Goal: Feedback & Contribution: Contribute content

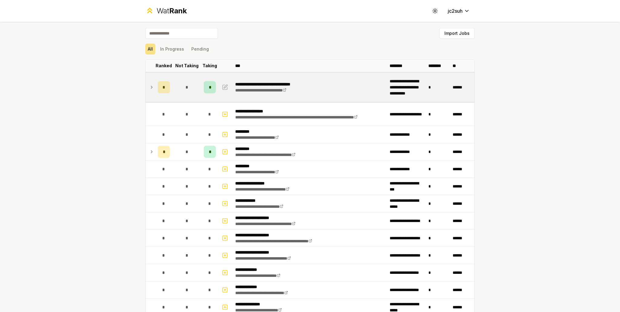
click at [181, 83] on div "*" at bounding box center [187, 87] width 12 height 12
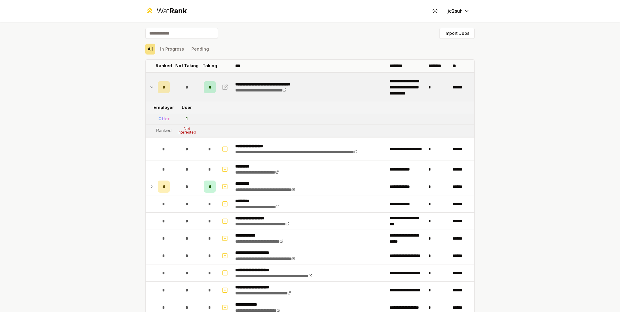
click at [149, 86] on icon at bounding box center [151, 87] width 5 height 7
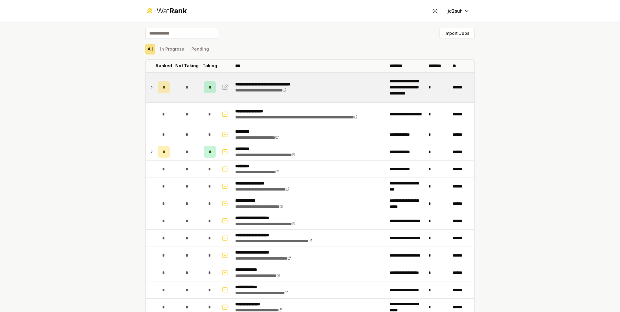
click at [149, 86] on icon at bounding box center [151, 87] width 5 height 7
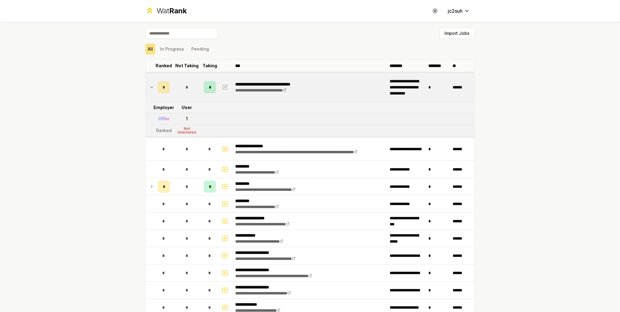
click at [223, 84] on icon "button" at bounding box center [225, 87] width 6 height 7
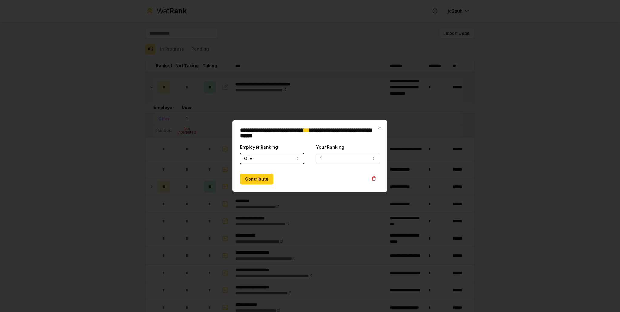
click at [334, 157] on button "1" at bounding box center [348, 158] width 64 height 11
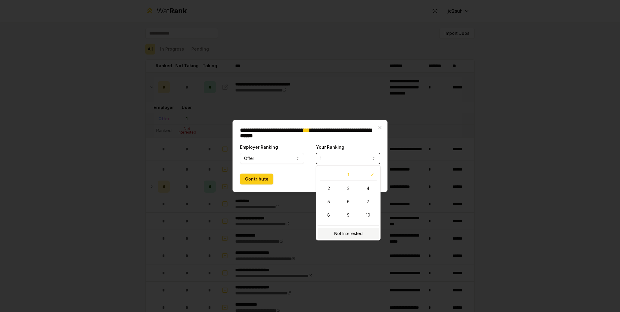
select select "**********"
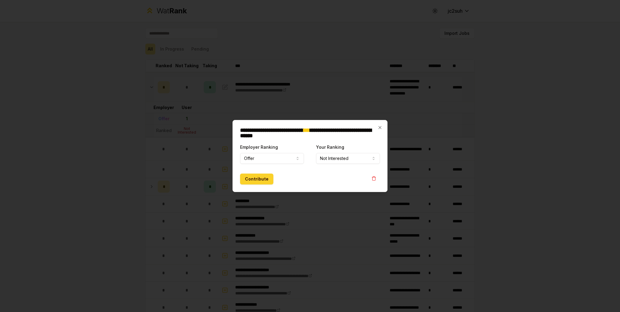
click at [256, 177] on button "Contribute" at bounding box center [256, 179] width 33 height 11
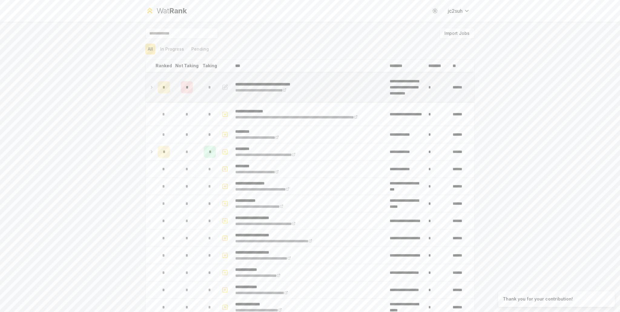
click at [195, 92] on td "*" at bounding box center [186, 87] width 29 height 29
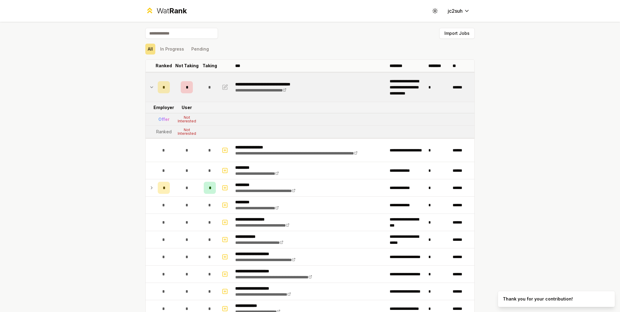
click at [193, 92] on td "*" at bounding box center [186, 87] width 29 height 29
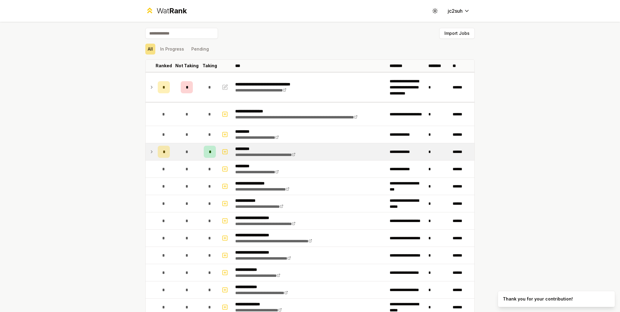
click at [172, 152] on td "*" at bounding box center [186, 151] width 29 height 17
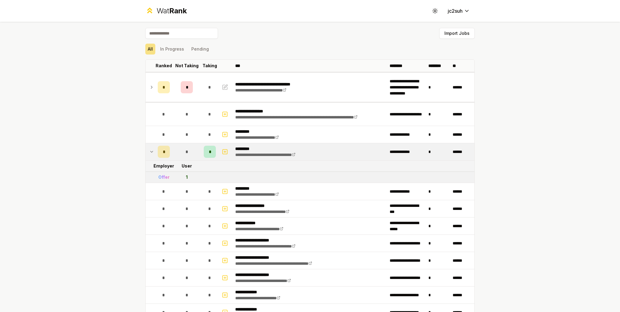
click at [176, 150] on td "*" at bounding box center [186, 151] width 29 height 17
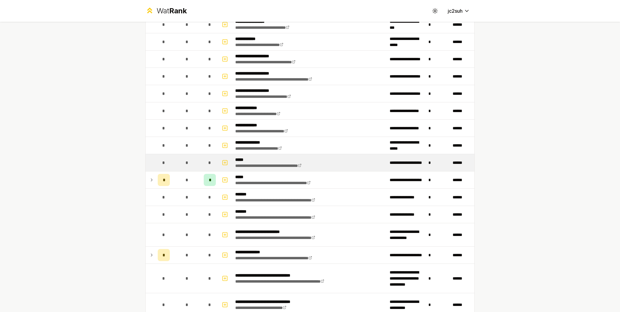
scroll to position [182, 0]
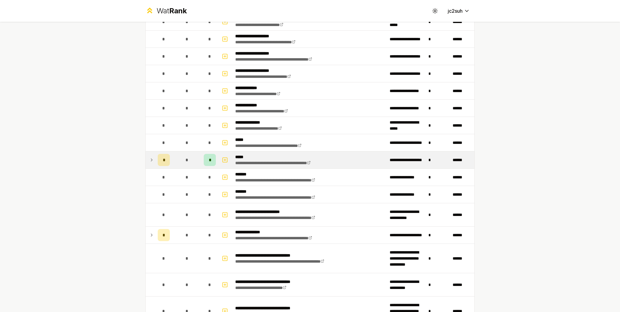
click at [183, 156] on div "*" at bounding box center [187, 160] width 12 height 12
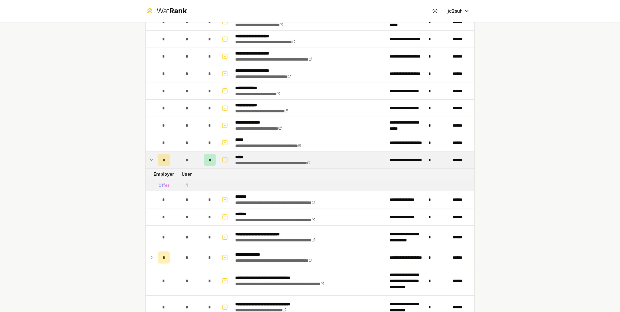
click at [185, 157] on span "*" at bounding box center [186, 160] width 3 height 6
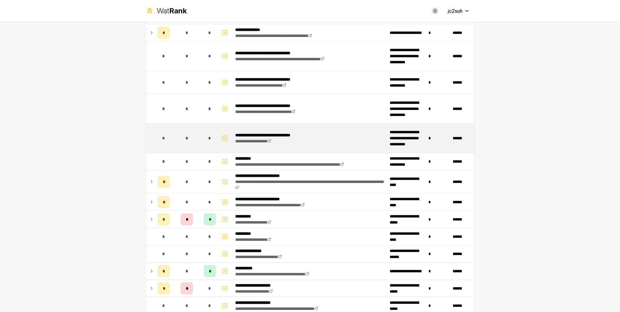
scroll to position [424, 0]
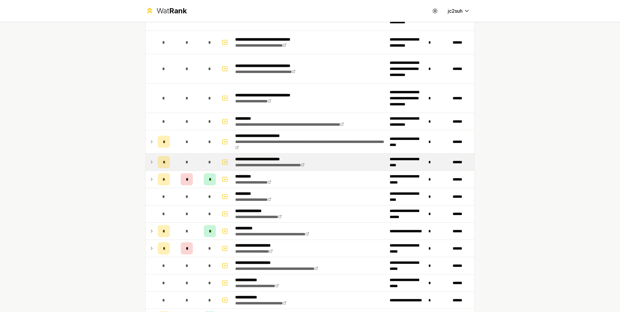
click at [184, 168] on td "*" at bounding box center [186, 162] width 29 height 17
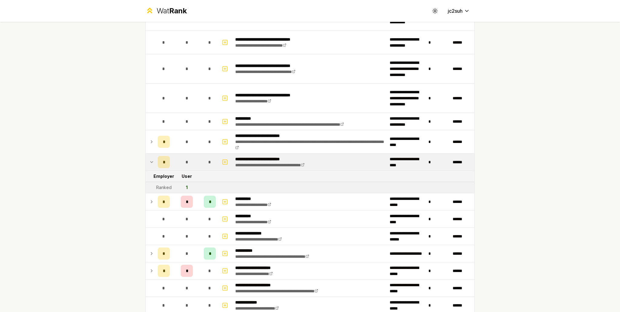
click at [190, 161] on div "*" at bounding box center [187, 162] width 12 height 12
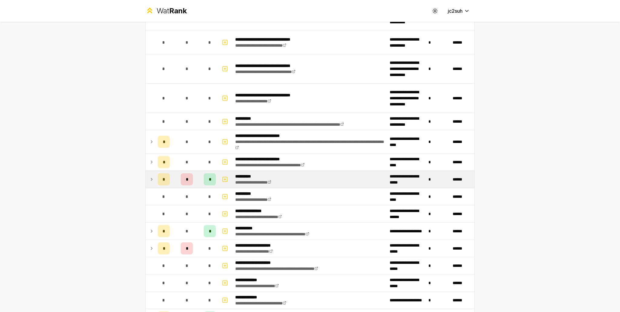
click at [189, 180] on div "*" at bounding box center [187, 179] width 12 height 12
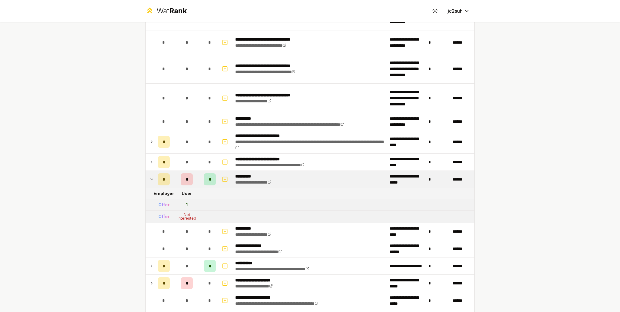
click at [190, 178] on div "*" at bounding box center [187, 179] width 12 height 12
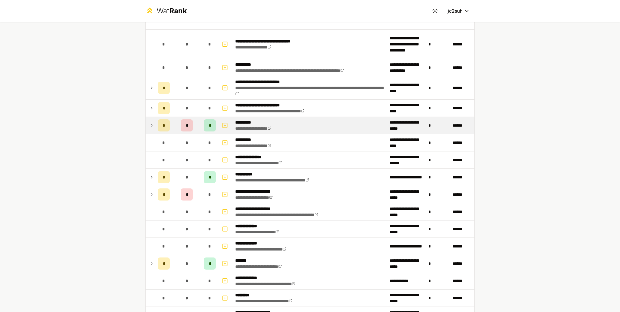
scroll to position [485, 0]
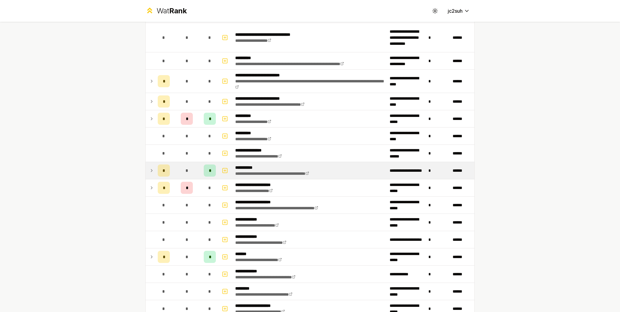
click at [185, 169] on span "*" at bounding box center [186, 170] width 3 height 6
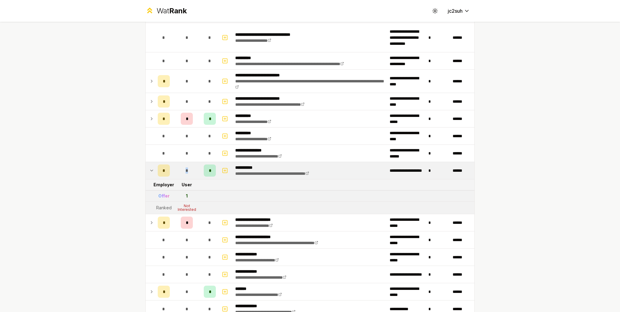
click at [185, 169] on span "*" at bounding box center [186, 170] width 3 height 6
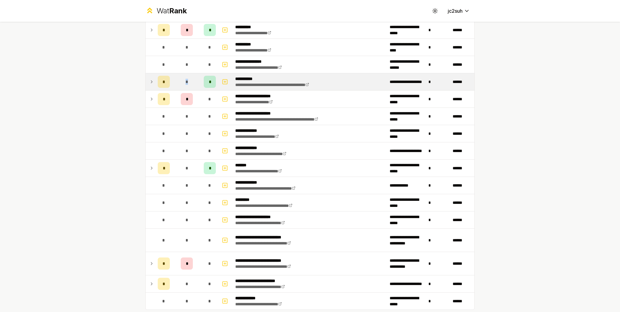
scroll to position [606, 0]
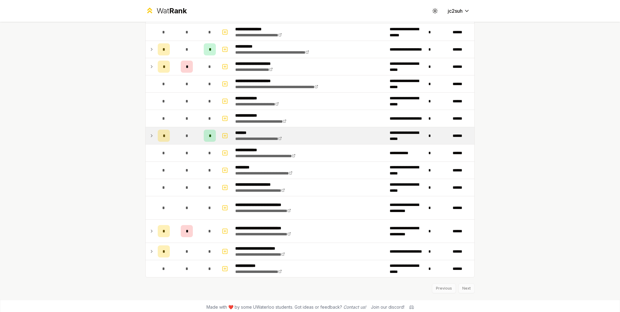
click at [191, 137] on td "*" at bounding box center [186, 135] width 29 height 17
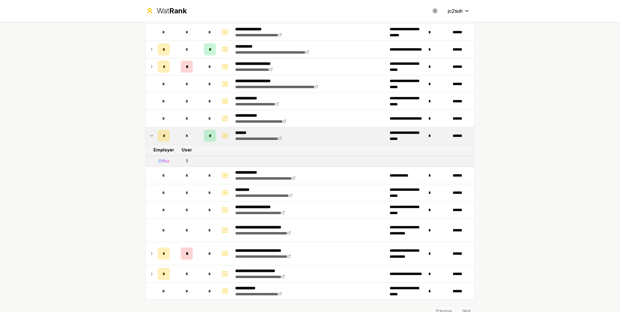
click at [191, 137] on td "*" at bounding box center [186, 135] width 29 height 17
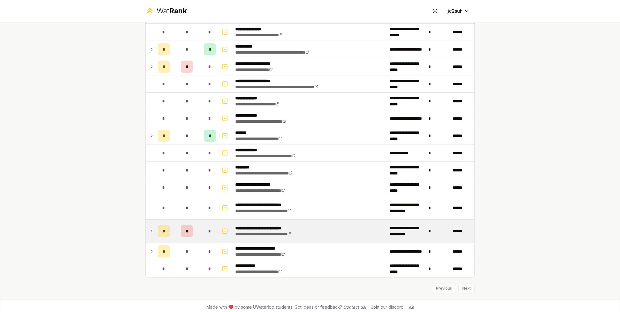
click at [194, 231] on td "*" at bounding box center [186, 231] width 29 height 23
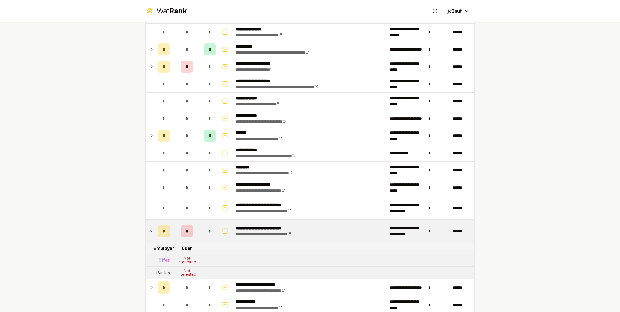
click at [194, 226] on td "*" at bounding box center [186, 231] width 29 height 23
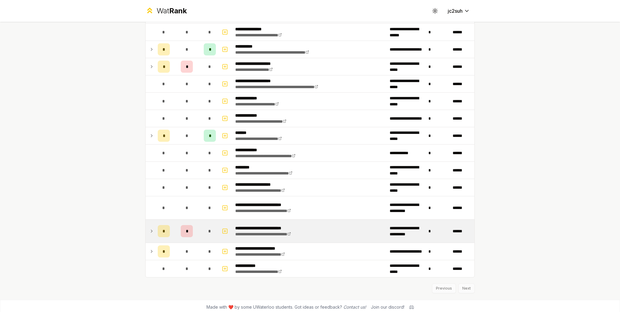
click at [194, 226] on td "*" at bounding box center [186, 231] width 29 height 23
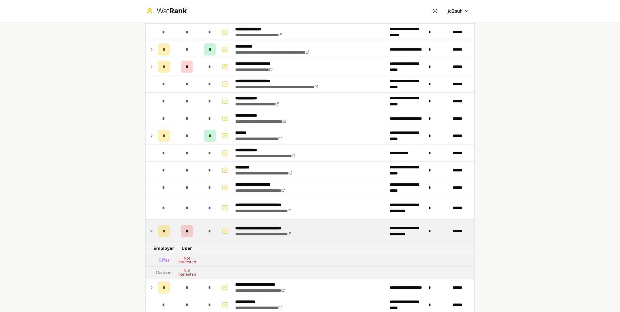
click at [194, 225] on td "*" at bounding box center [186, 231] width 29 height 23
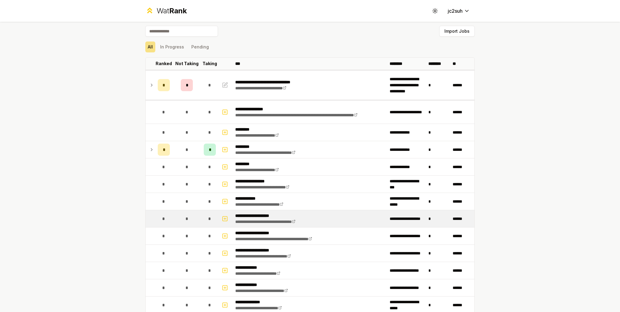
scroll to position [0, 0]
